Goal: Transaction & Acquisition: Purchase product/service

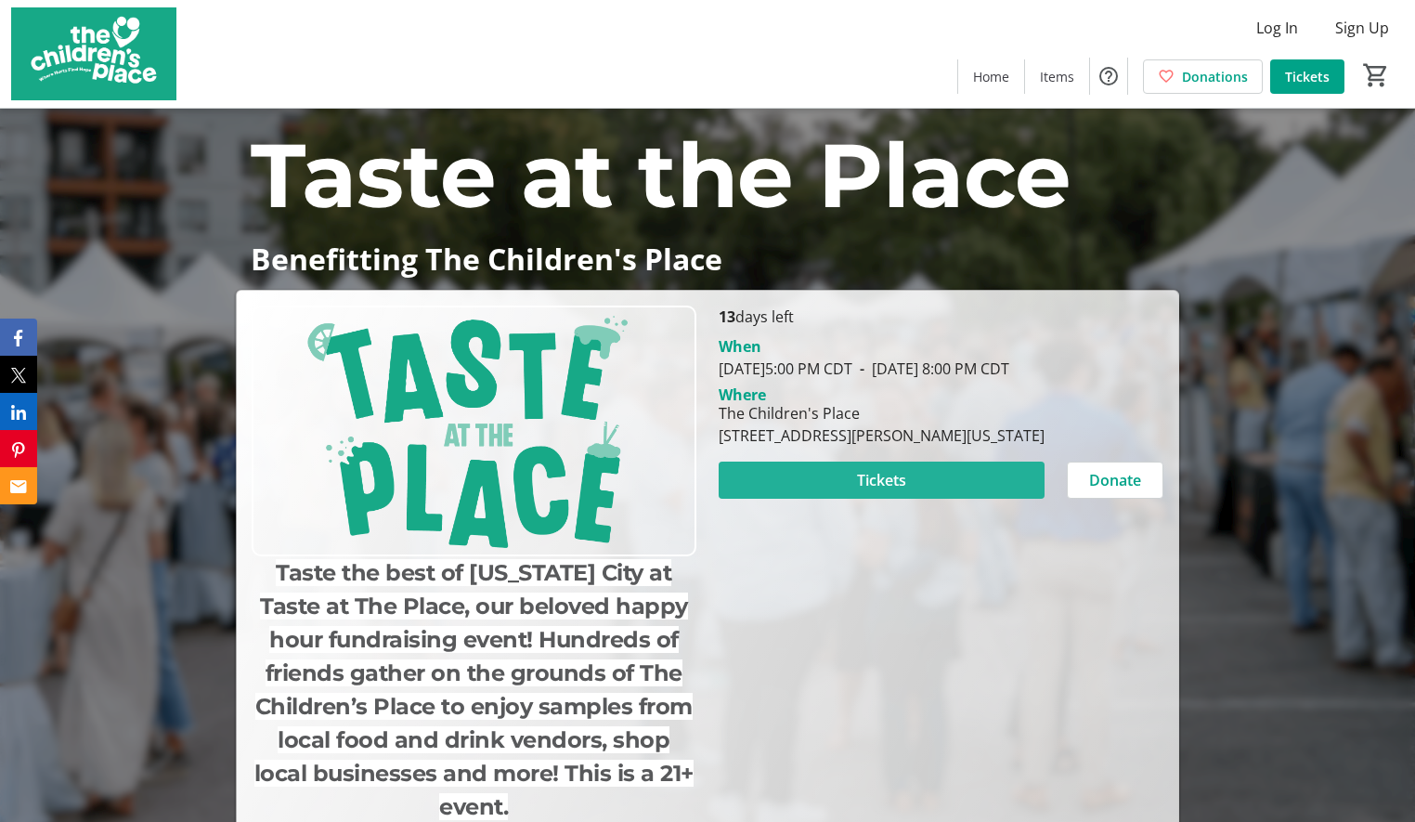
click at [930, 502] on span at bounding box center [882, 480] width 326 height 45
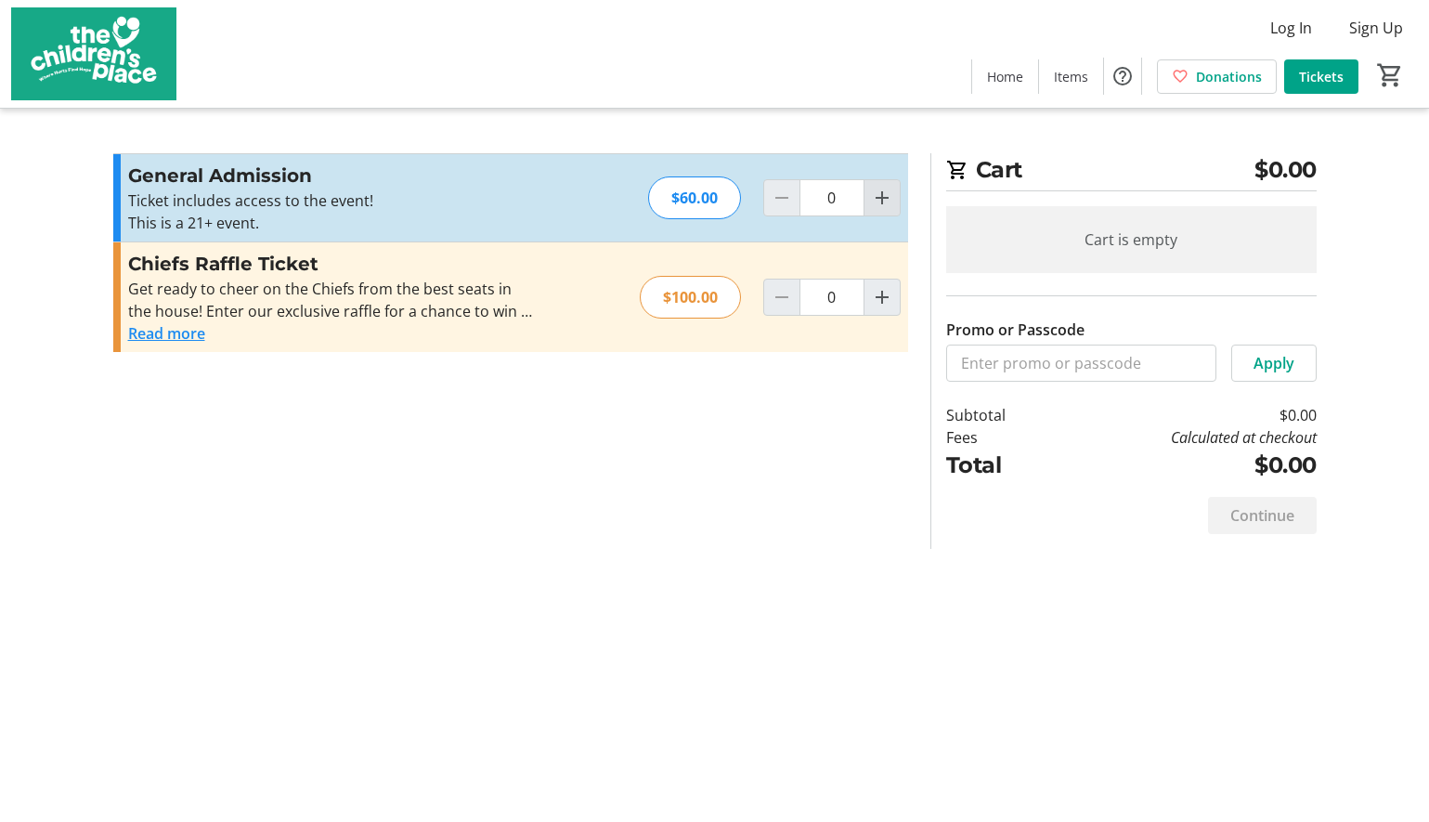
click at [887, 207] on mat-icon "Increment by one" at bounding box center [882, 198] width 22 height 22
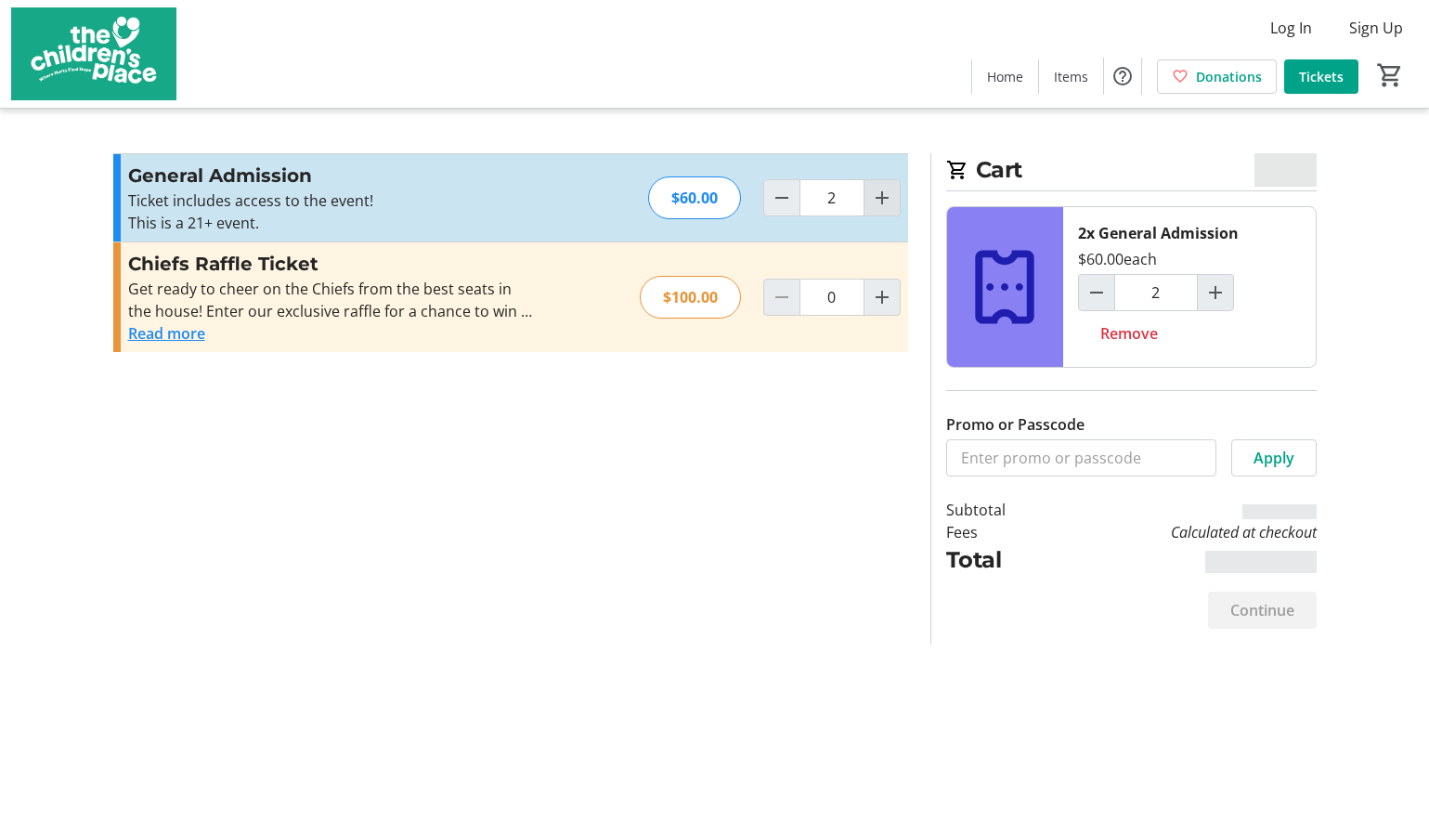
click at [888, 196] on mat-icon "Increment by one" at bounding box center [882, 198] width 22 height 22
type input "4"
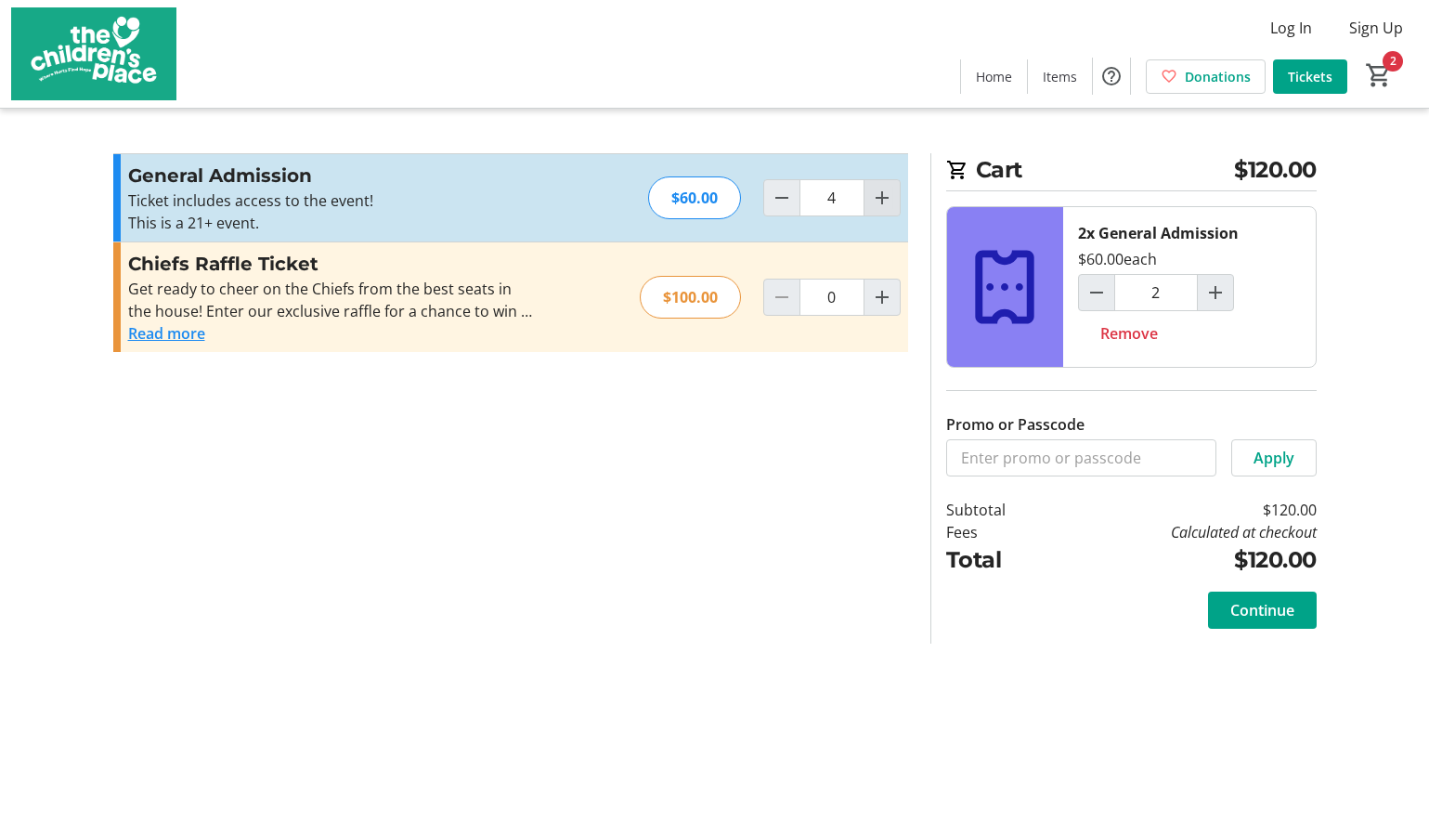
type input "4"
